Goal: Task Accomplishment & Management: Manage account settings

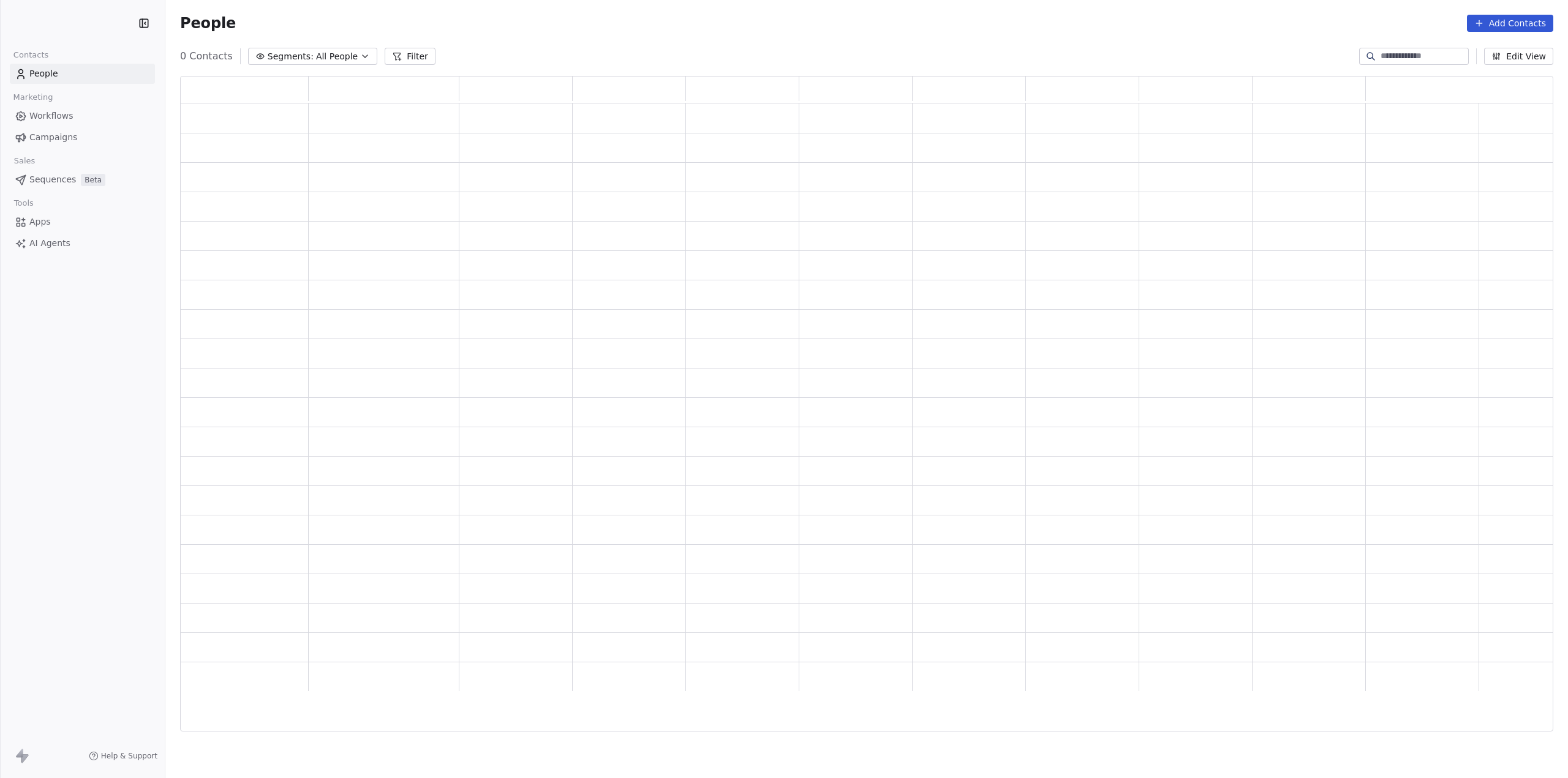
scroll to position [646, 1363]
click at [53, 76] on span "People" at bounding box center [44, 74] width 29 height 13
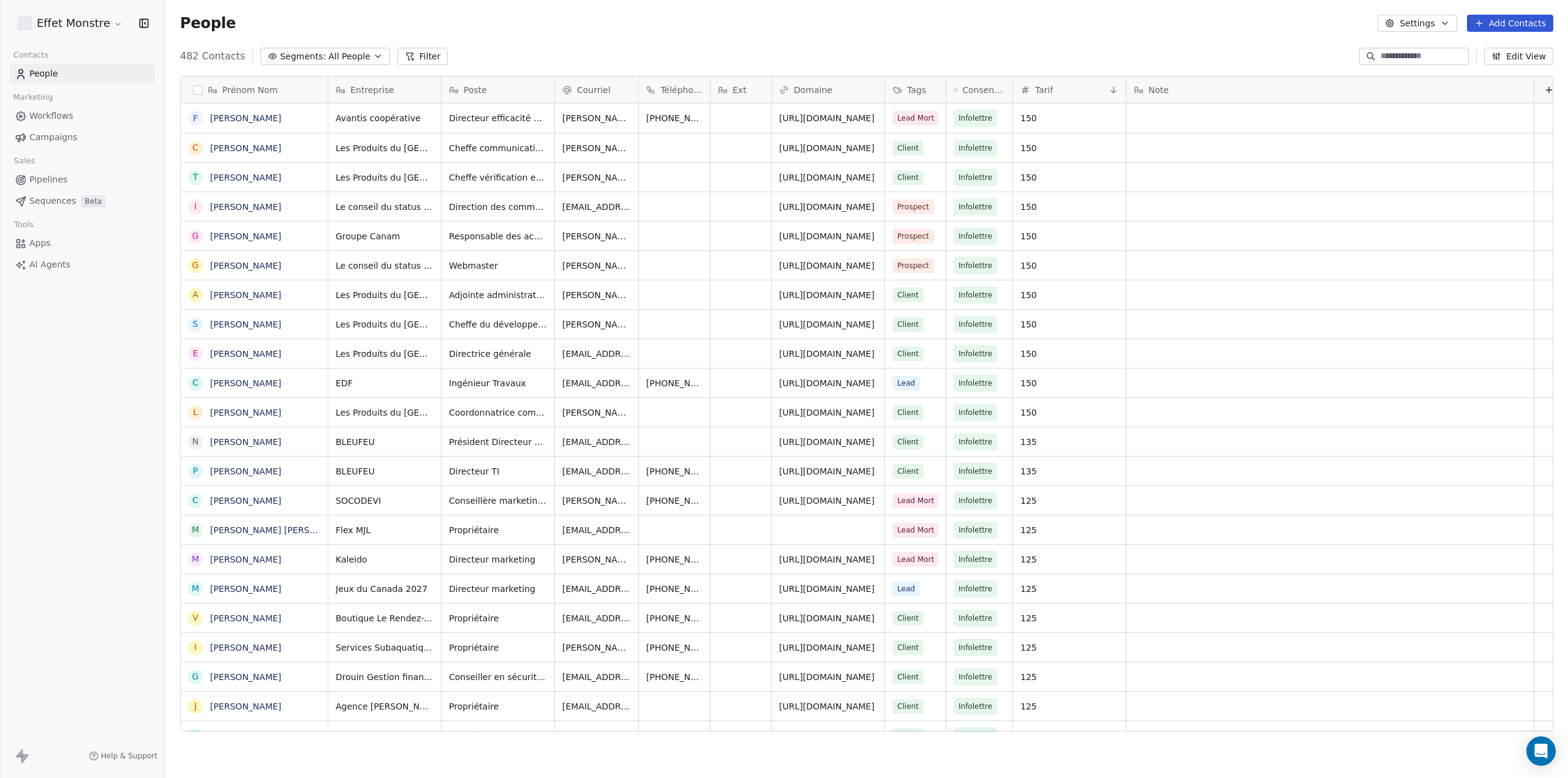
scroll to position [675, 1393]
click at [329, 57] on span "All People" at bounding box center [349, 57] width 41 height 13
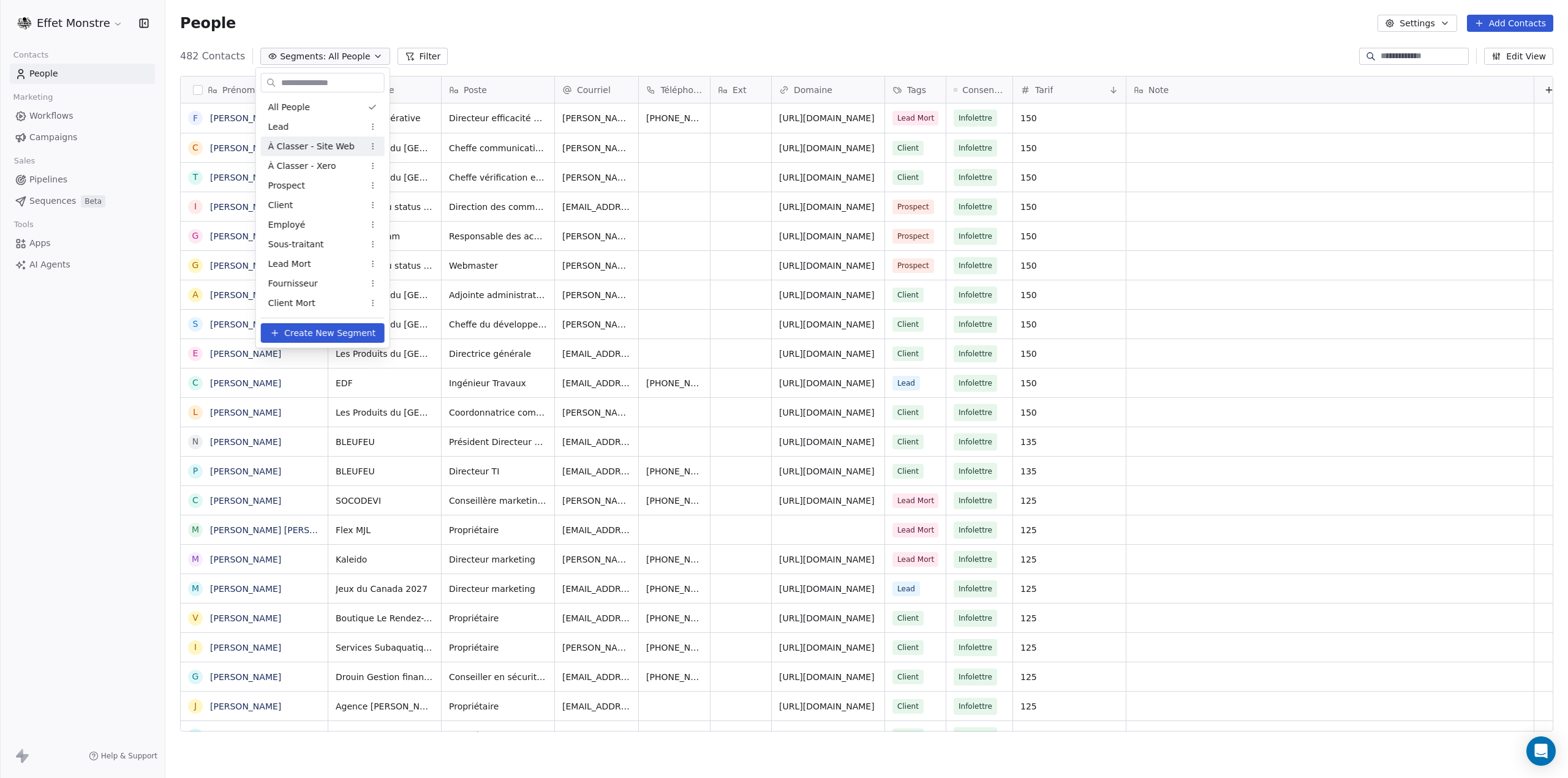
click at [327, 143] on span "À Classer - Site Web" at bounding box center [311, 147] width 86 height 13
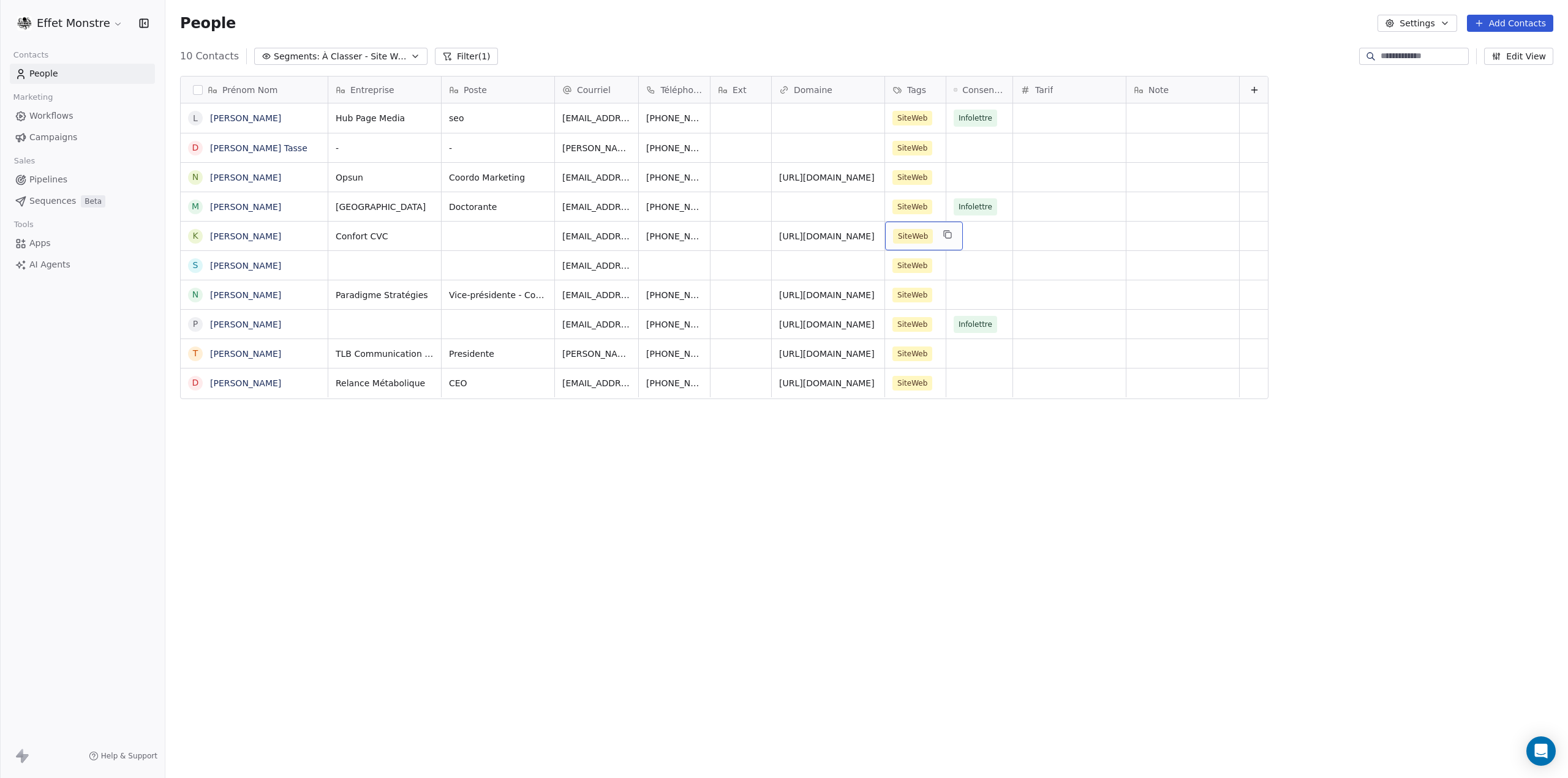
click at [931, 234] on span "SiteWeb" at bounding box center [913, 236] width 40 height 14
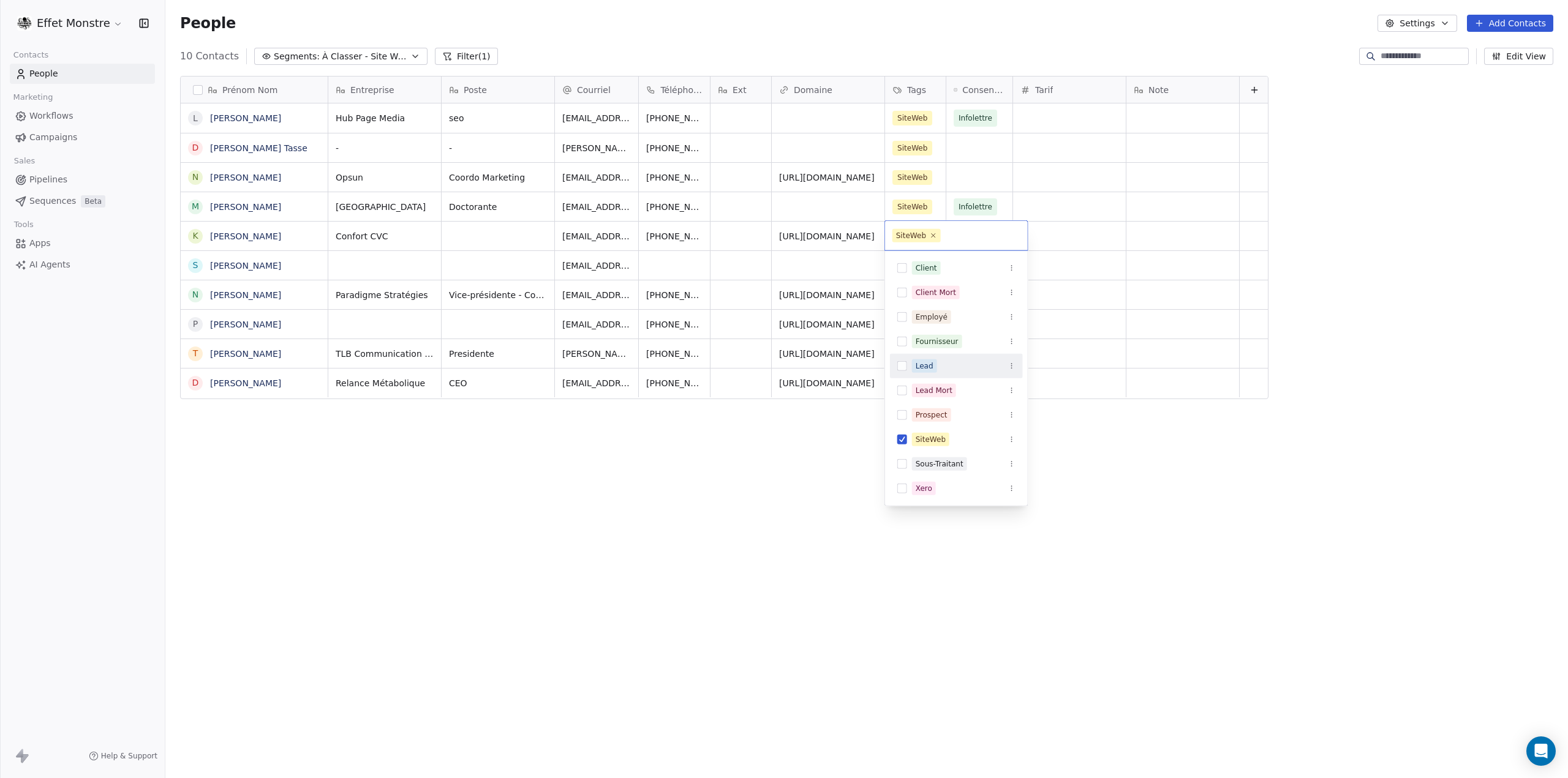
click at [906, 365] on button "Suggestions" at bounding box center [902, 366] width 10 height 10
click at [901, 450] on button "Suggestions" at bounding box center [902, 454] width 10 height 10
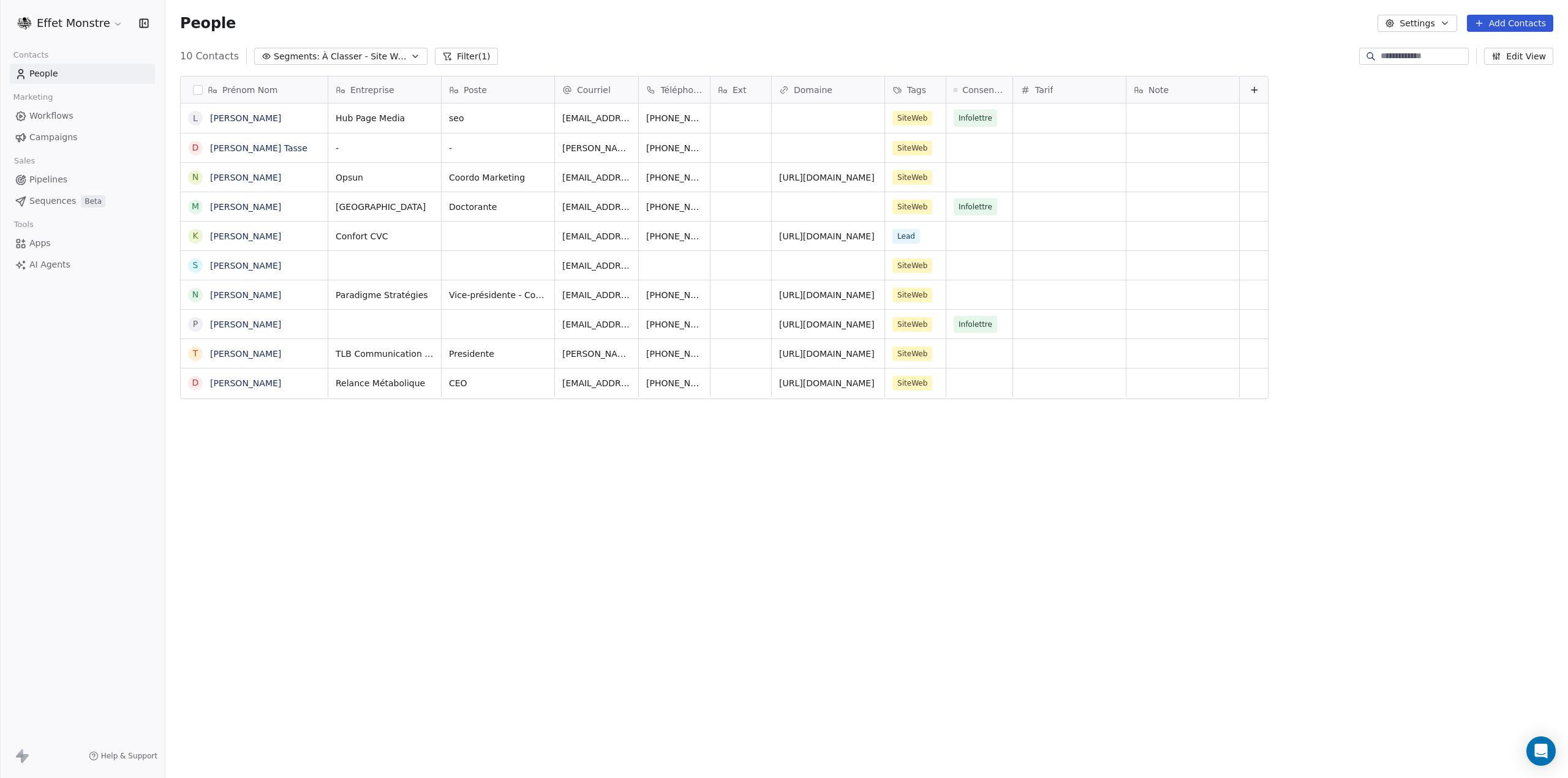
click at [774, 490] on html "Effet Monstre Contacts People Marketing Workflows Campaigns Sales Pipelines Seq…" at bounding box center [784, 389] width 1568 height 778
click at [578, 445] on div "Prénom Nom L [PERSON_NAME] [PERSON_NAME] [PERSON_NAME] Tasse N [PERSON_NAME] M …" at bounding box center [867, 408] width 1403 height 685
click at [568, 460] on div "Prénom Nom L [PERSON_NAME] [PERSON_NAME] [PERSON_NAME] Tasse N [PERSON_NAME] M …" at bounding box center [867, 408] width 1403 height 685
click at [192, 117] on button "grid" at bounding box center [195, 118] width 10 height 10
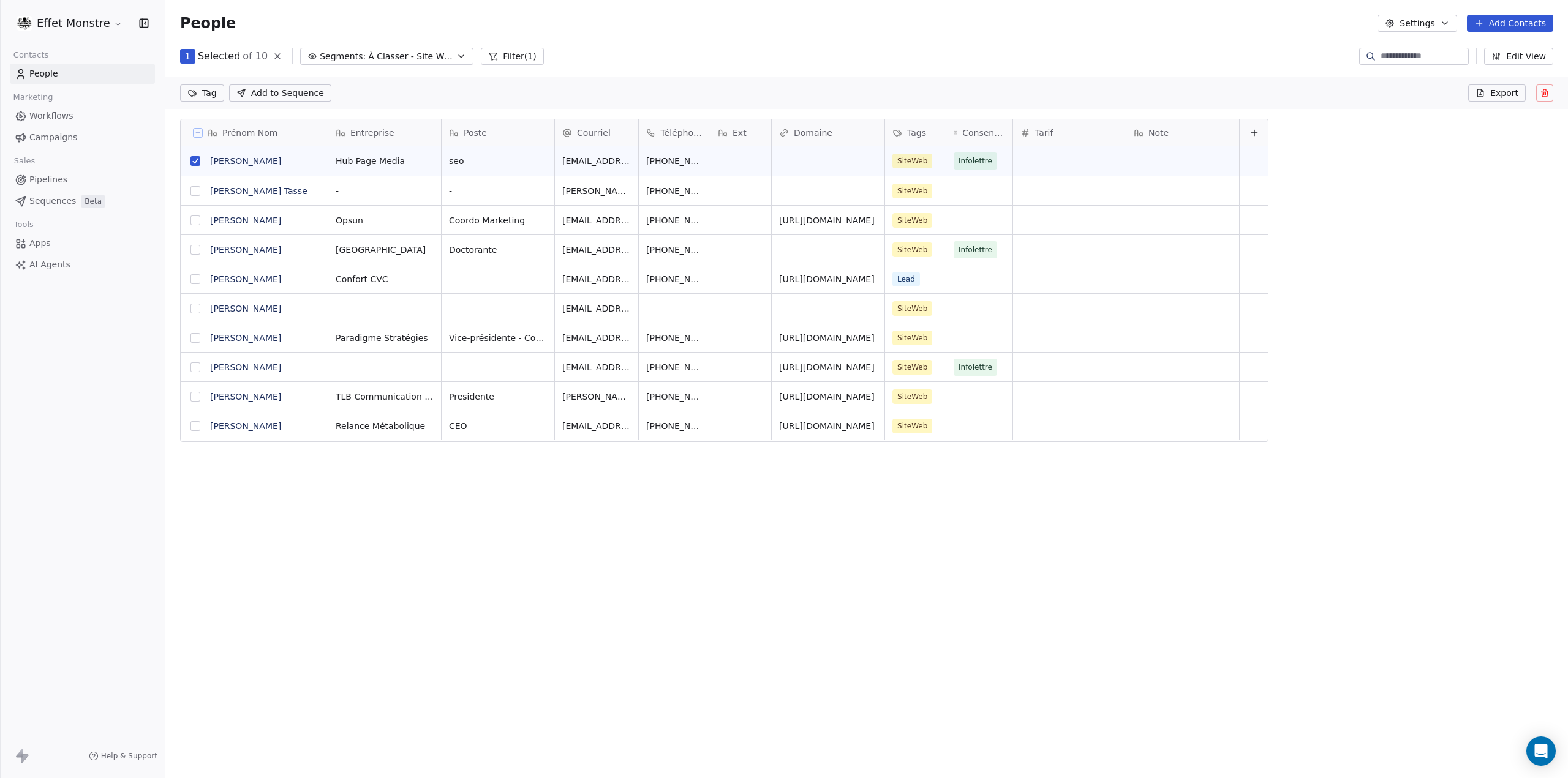
scroll to position [633, 1393]
click at [1551, 92] on button at bounding box center [1545, 93] width 17 height 17
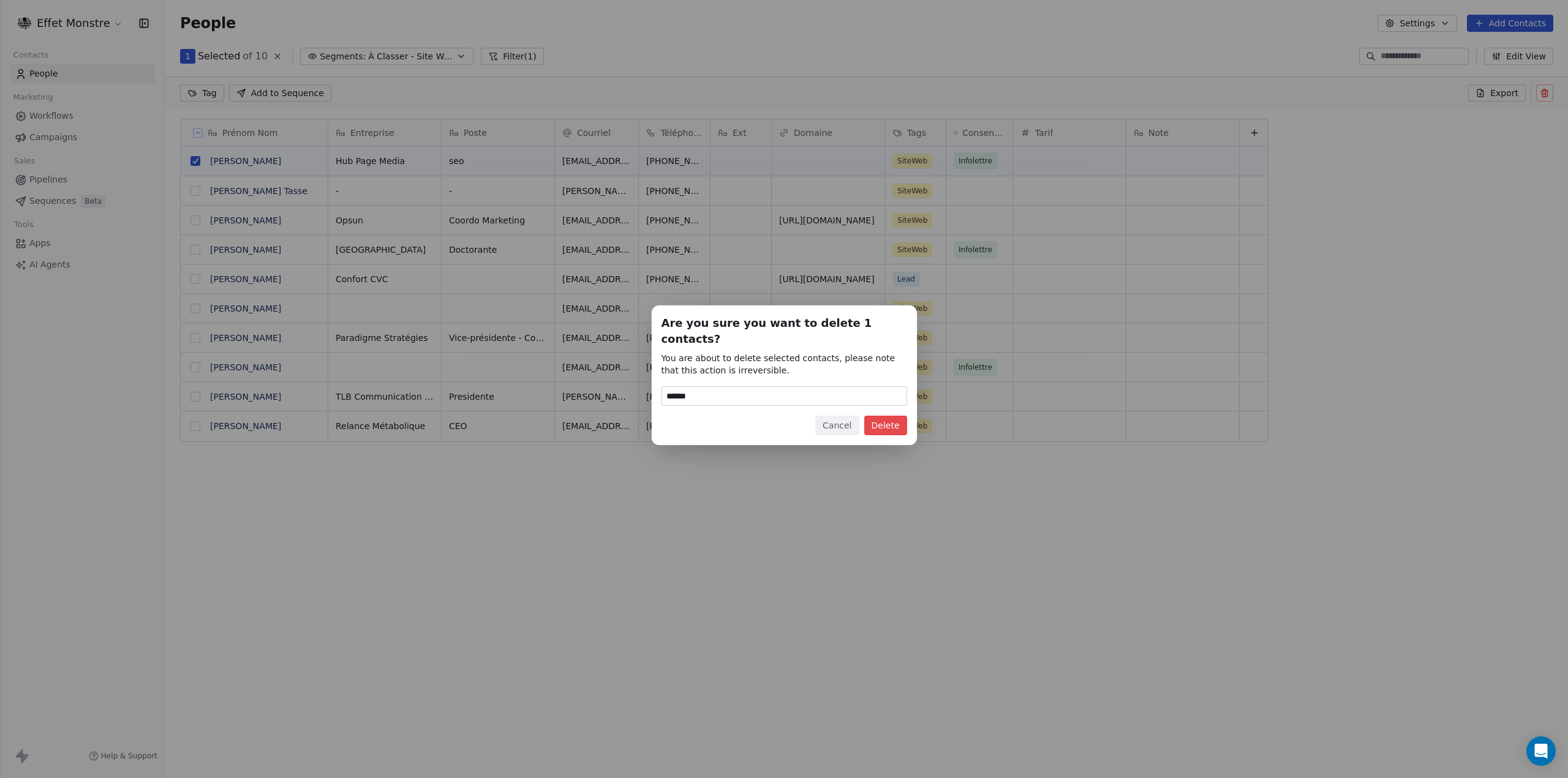
type input "******"
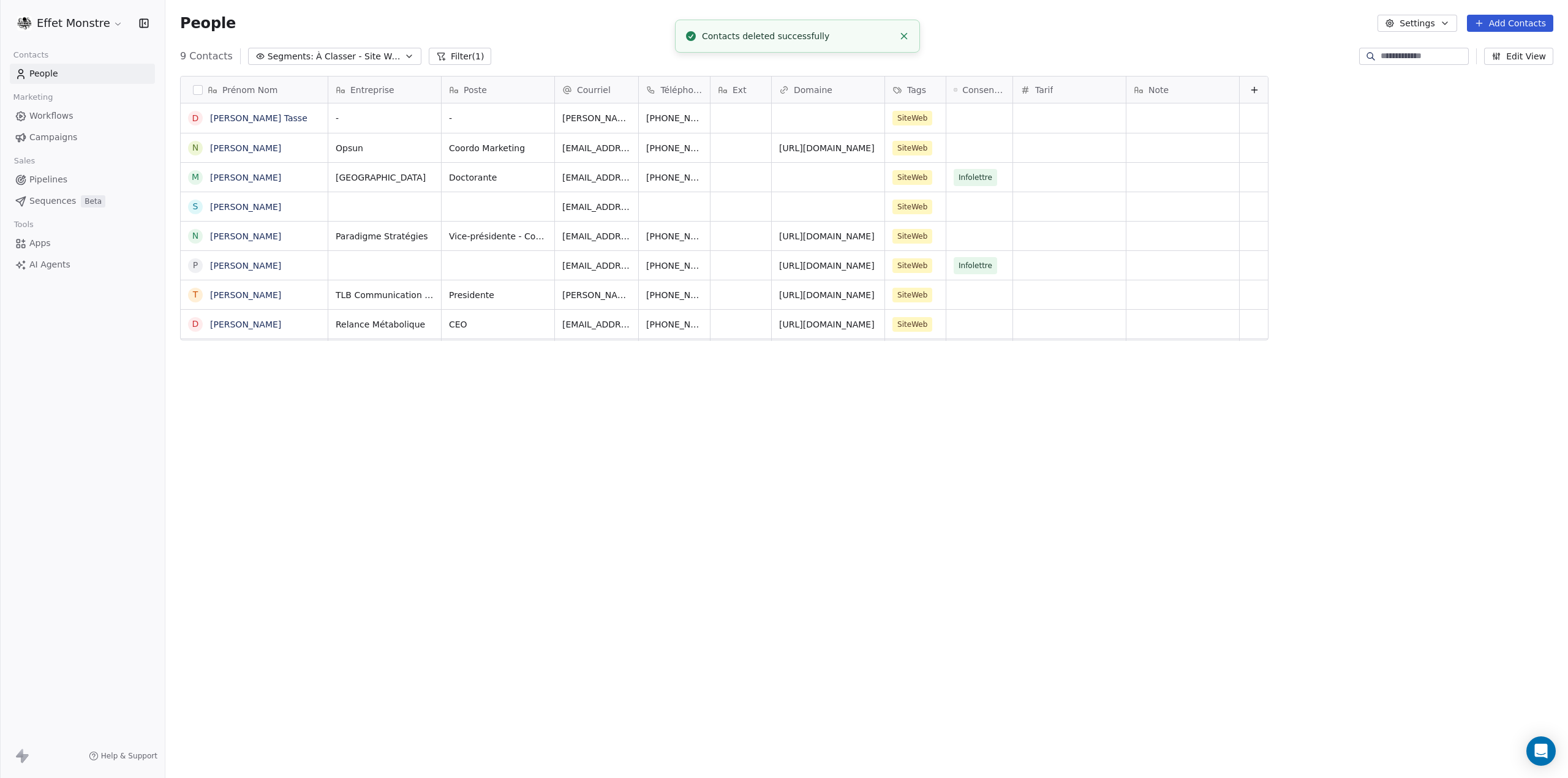
click at [32, 173] on span "Pipelines" at bounding box center [49, 180] width 38 height 13
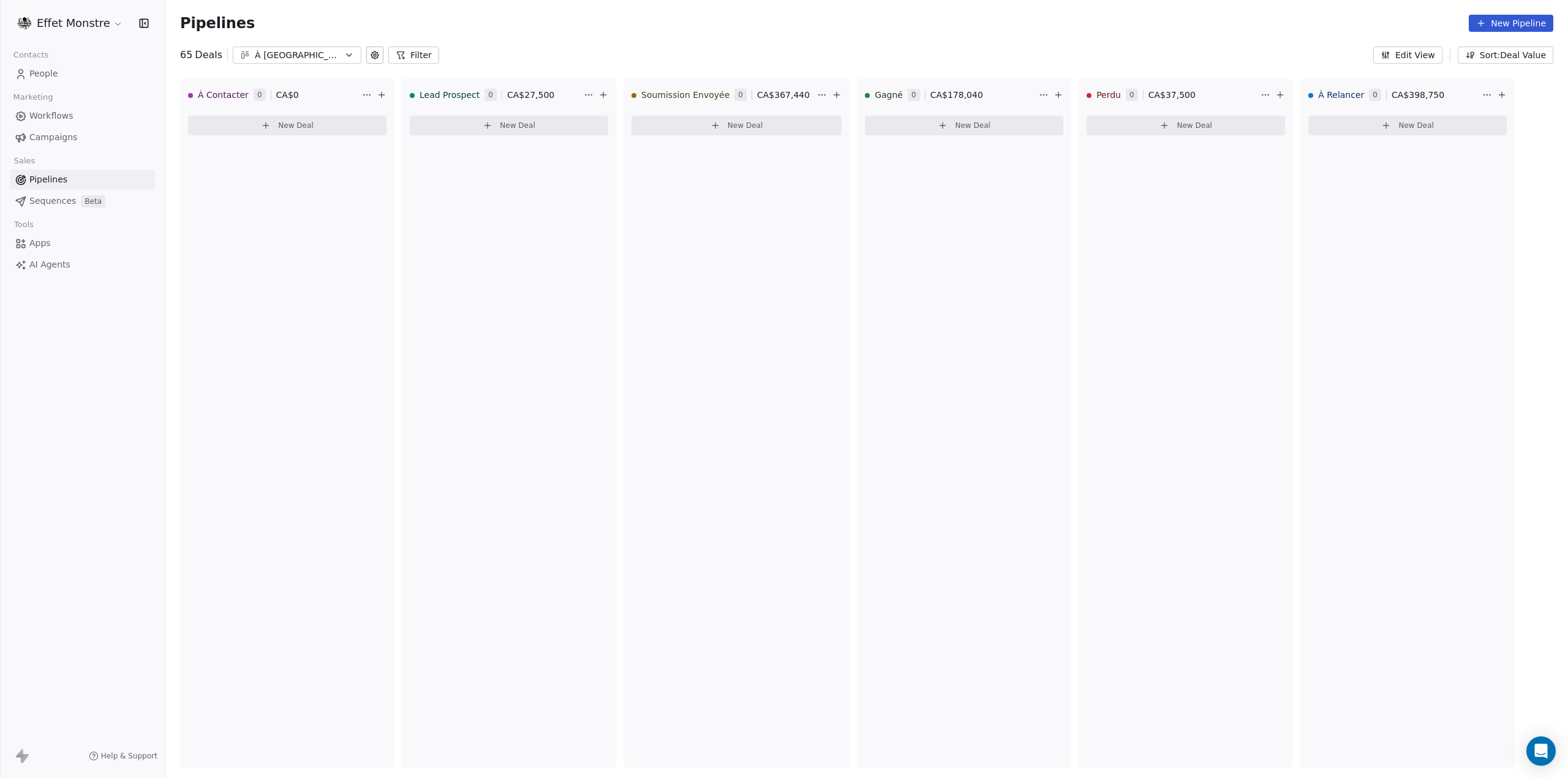
click at [32, 173] on span "Pipelines" at bounding box center [49, 180] width 38 height 13
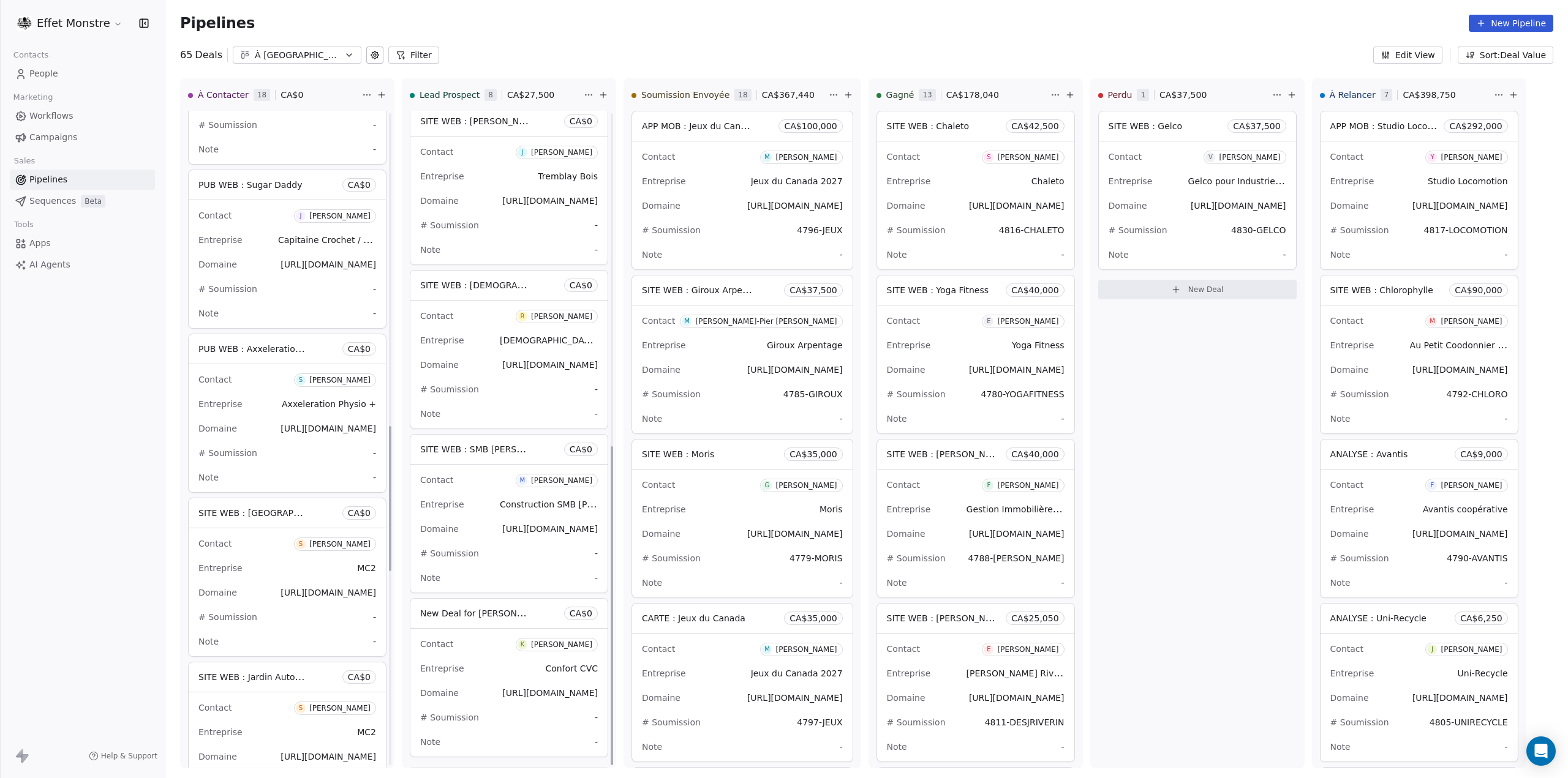
scroll to position [687, 0]
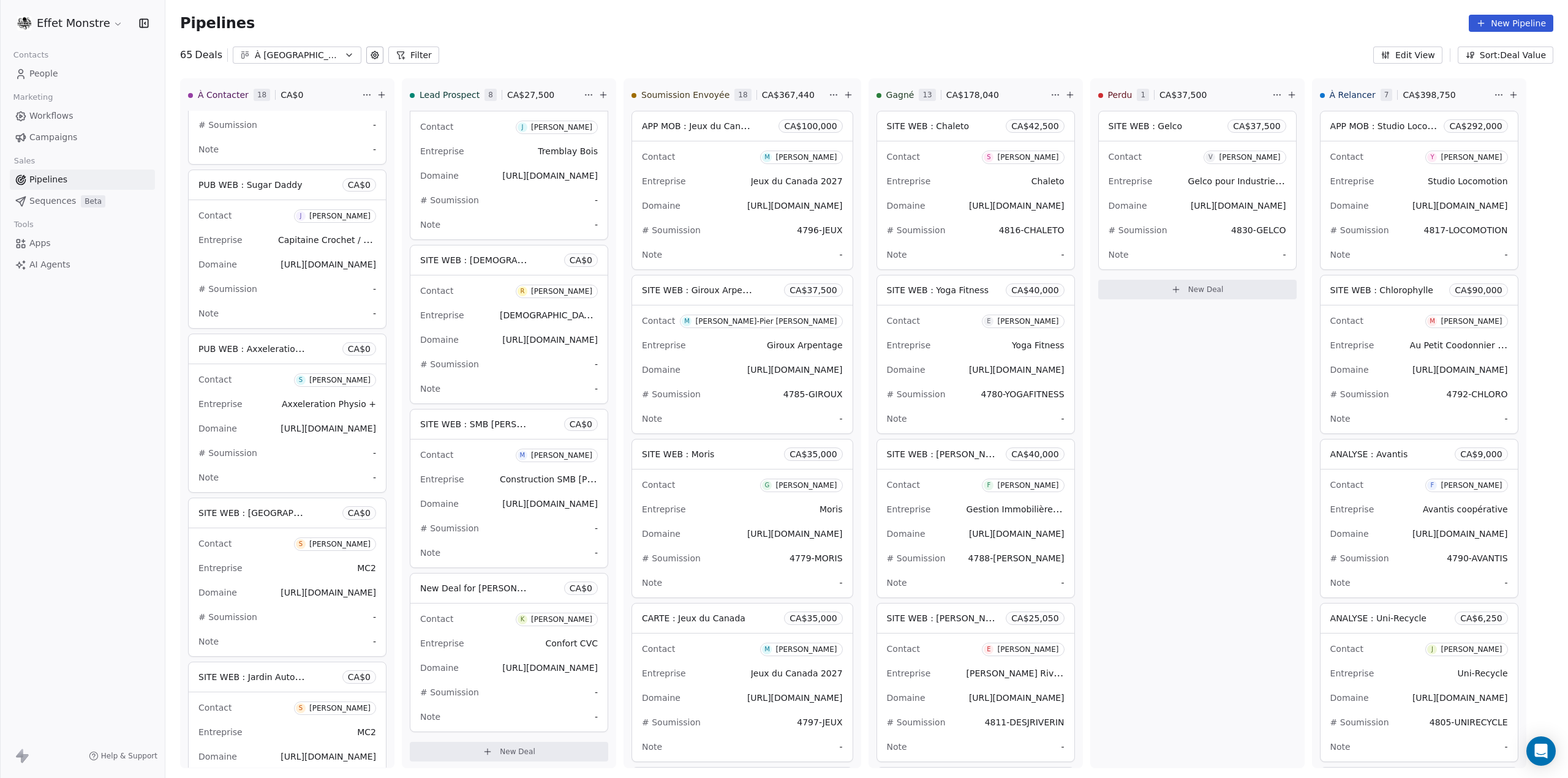
click at [502, 590] on span "New Deal for [PERSON_NAME]" at bounding box center [485, 588] width 129 height 12
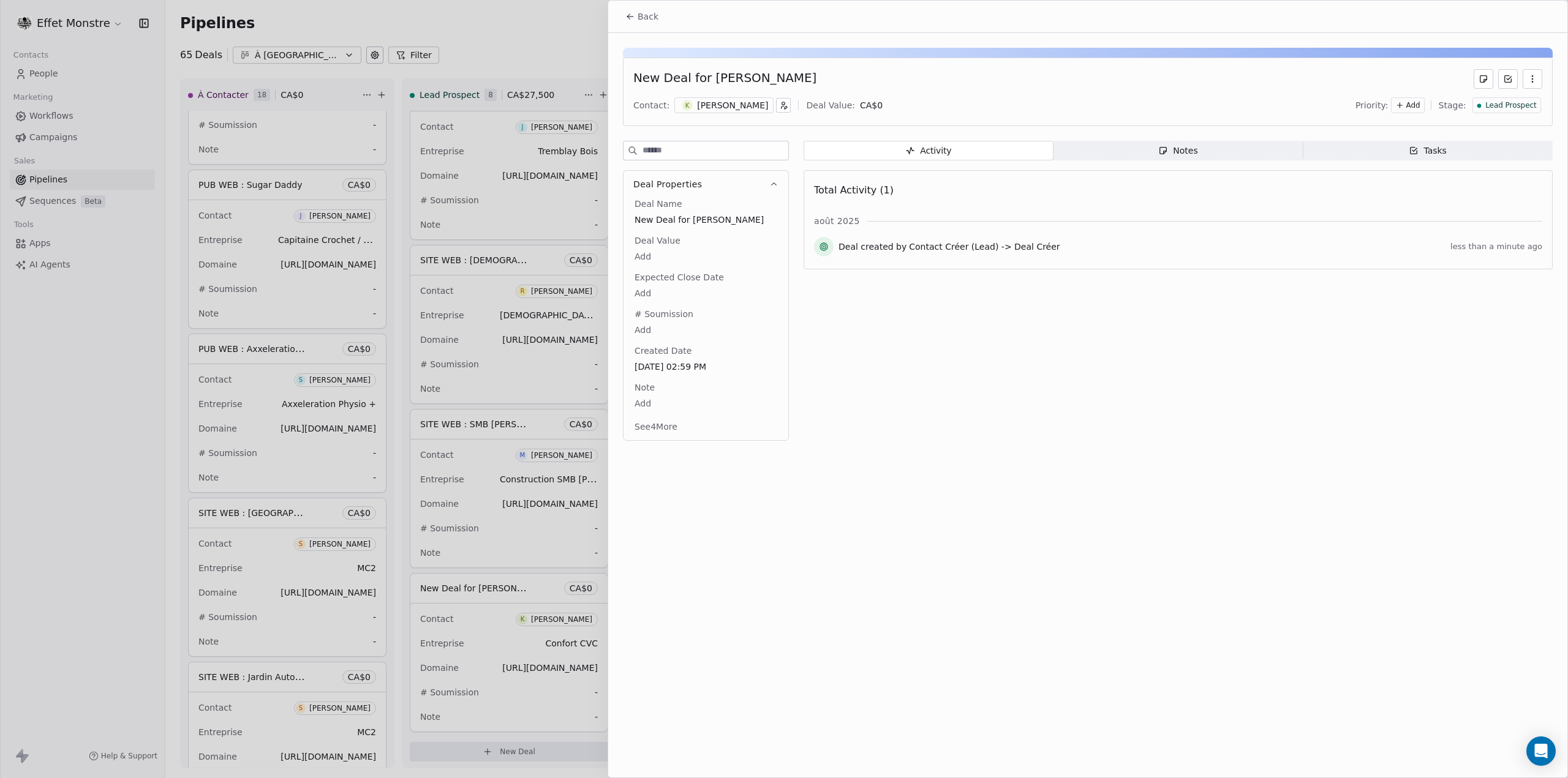
click at [665, 78] on div "New Deal for [PERSON_NAME]" at bounding box center [725, 79] width 183 height 20
click at [687, 219] on span "New Deal for [PERSON_NAME]" at bounding box center [706, 220] width 143 height 13
click at [700, 219] on span "New Deal for [PERSON_NAME]" at bounding box center [706, 220] width 142 height 13
type textarea "**********"
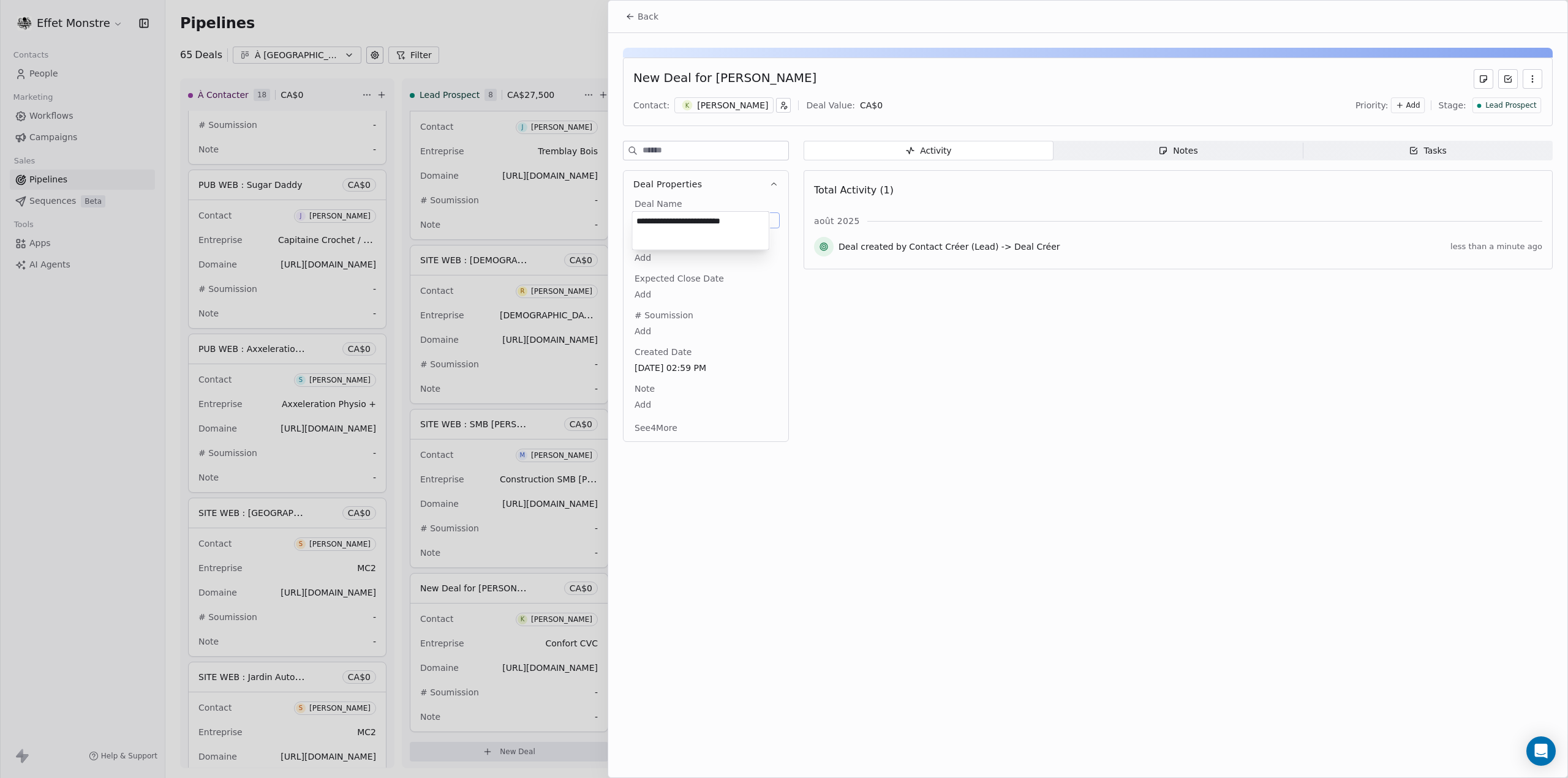
drag, startPoint x: 976, startPoint y: 398, endPoint x: 996, endPoint y: 414, distance: 25.6
click at [977, 398] on html "Effet Monstre Contacts People Marketing Workflows Campaigns Sales Pipelines Seq…" at bounding box center [784, 389] width 1568 height 778
click at [514, 36] on div at bounding box center [784, 389] width 1568 height 778
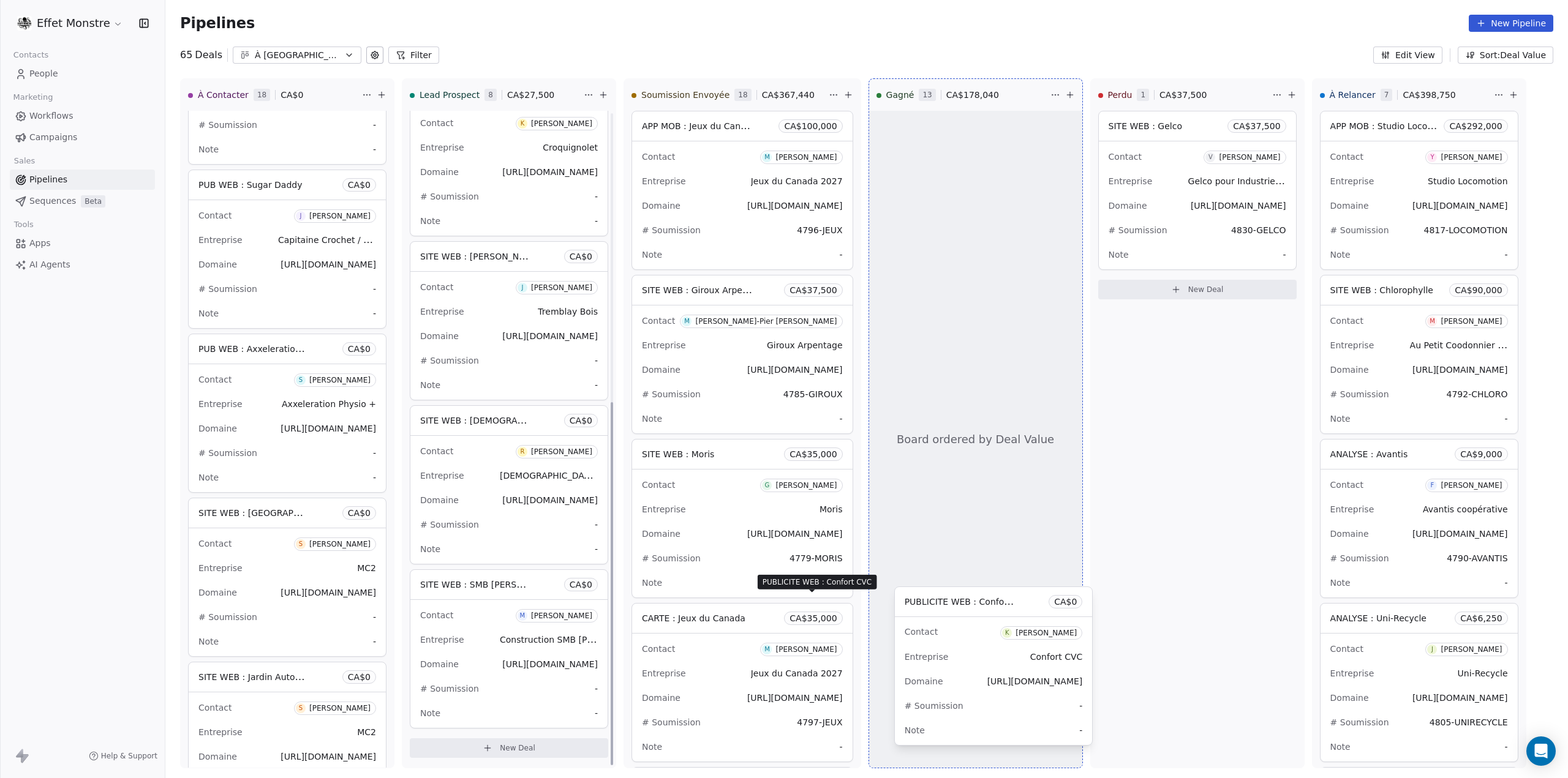
scroll to position [523, 0]
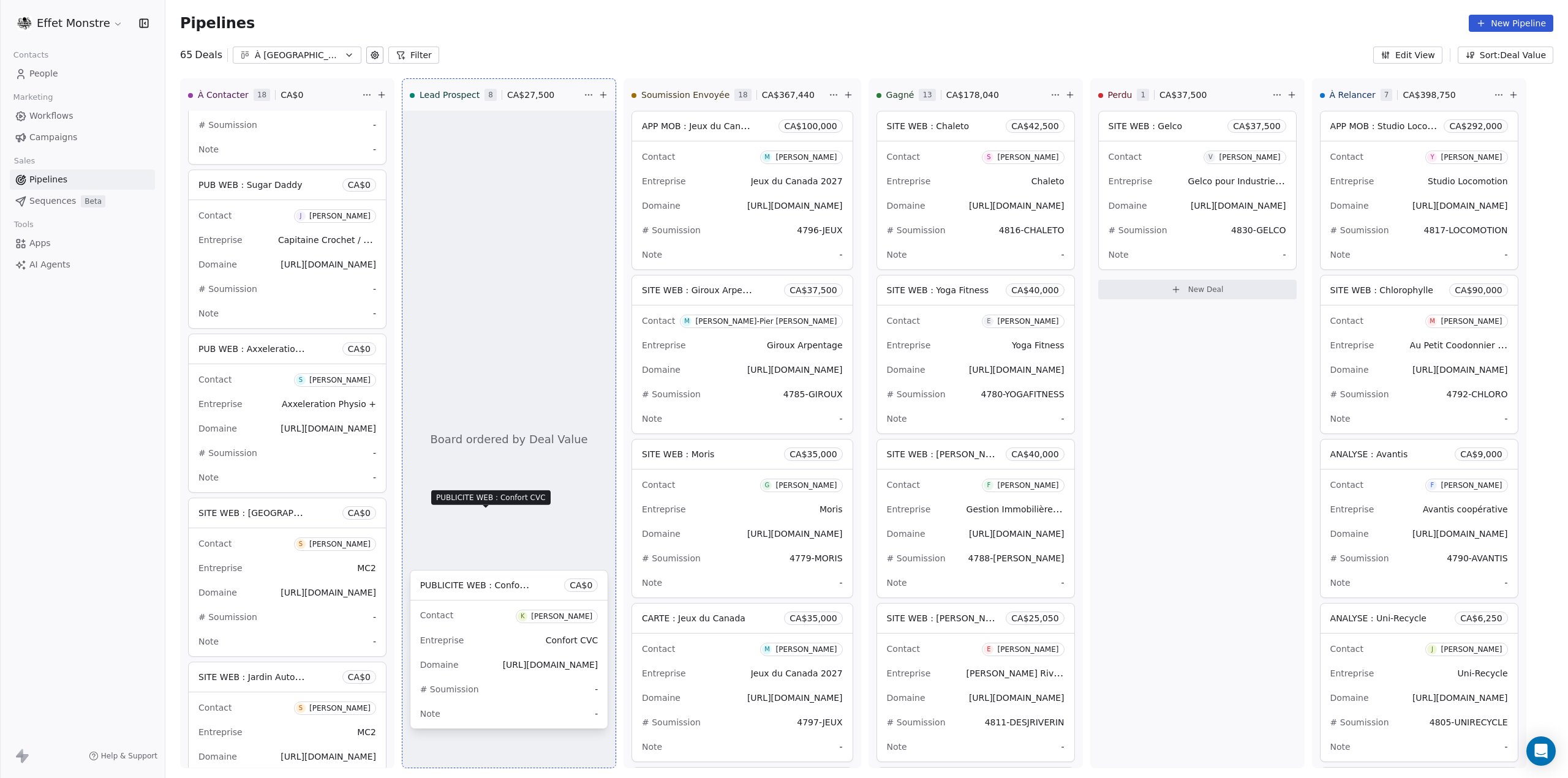
drag, startPoint x: 467, startPoint y: 589, endPoint x: 477, endPoint y: 521, distance: 68.7
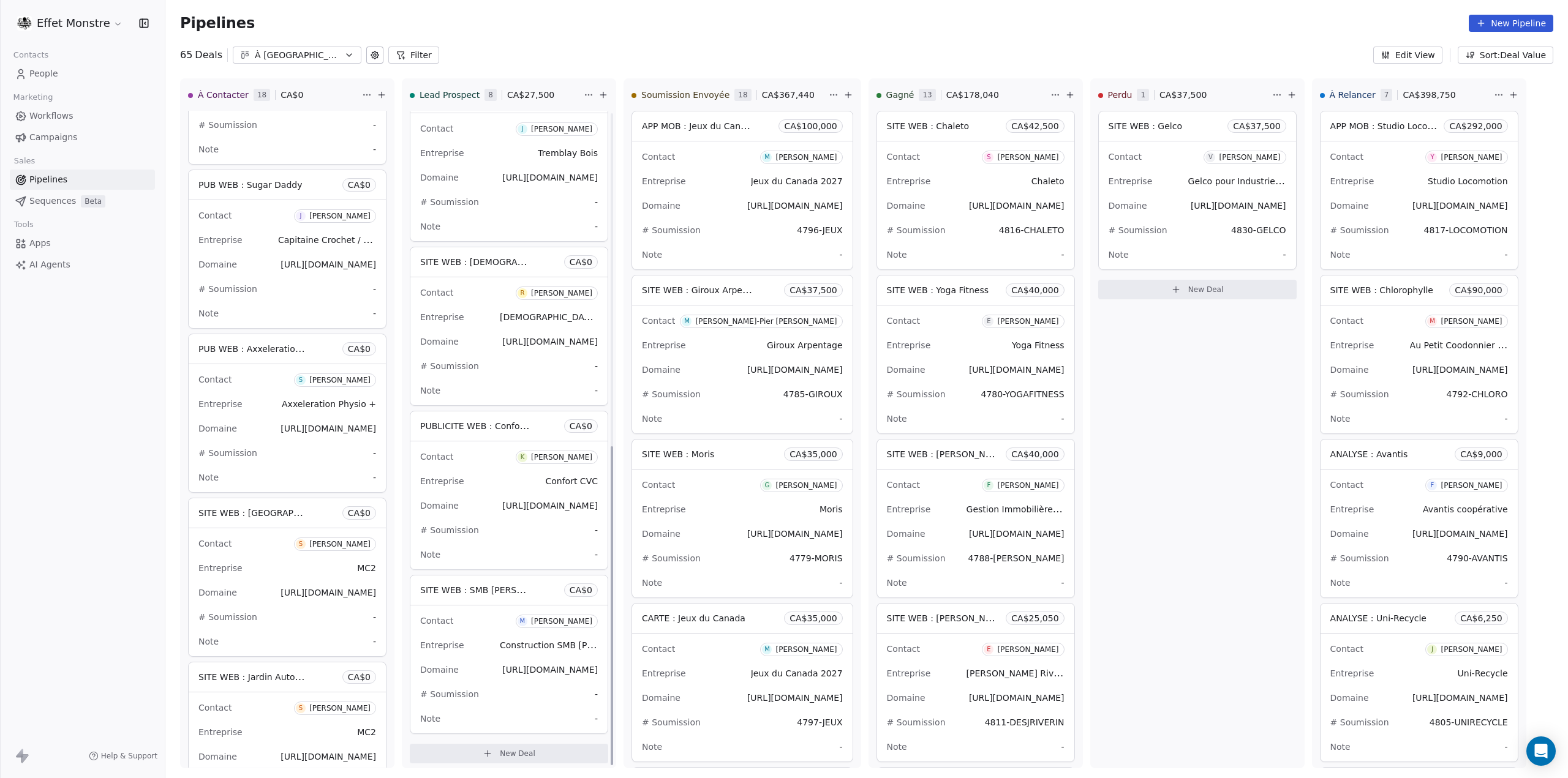
scroll to position [687, 0]
